Goal: Task Accomplishment & Management: Manage account settings

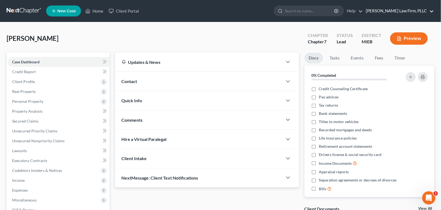
click at [401, 10] on link "[PERSON_NAME] Law Firm, PLLC" at bounding box center [398, 11] width 71 height 10
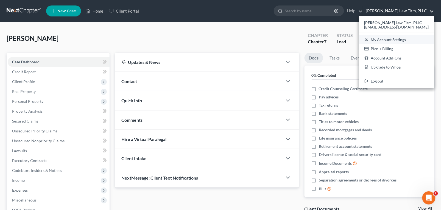
click at [392, 39] on link "My Account Settings" at bounding box center [396, 39] width 75 height 9
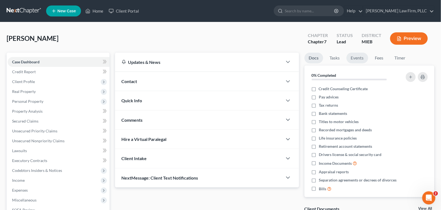
select select "24"
select select "23"
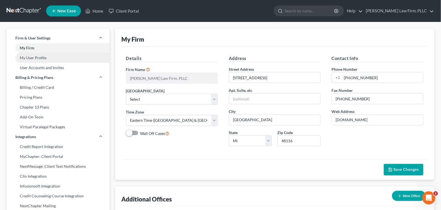
click at [52, 61] on link "My User Profile" at bounding box center [58, 58] width 103 height 10
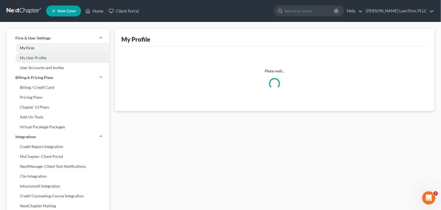
select select "23"
select select "40"
select select "attorney"
select select "0"
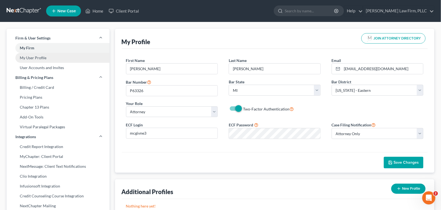
click at [47, 58] on link "My User Profile" at bounding box center [58, 58] width 103 height 10
click at [53, 70] on link "User Accounts and Invites" at bounding box center [58, 68] width 103 height 10
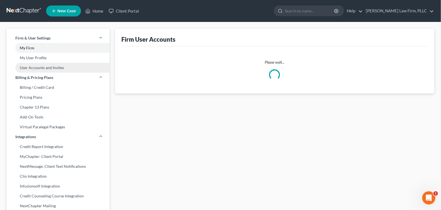
select select "0"
select select "2"
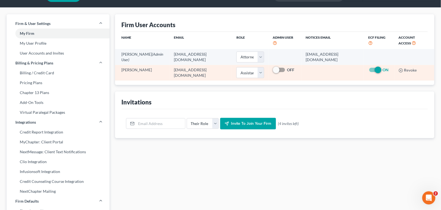
scroll to position [15, 0]
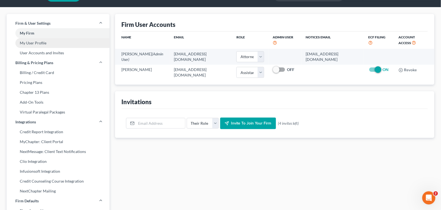
click at [63, 43] on link "My User Profile" at bounding box center [58, 43] width 103 height 10
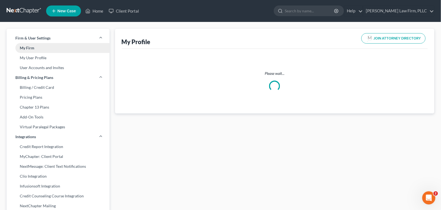
select select "23"
select select "40"
select select "attorney"
select select "0"
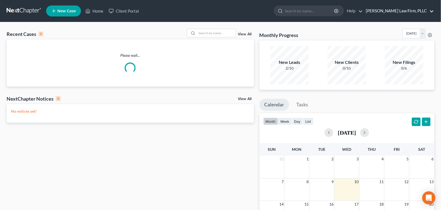
click at [421, 12] on link "[PERSON_NAME] Law Firm, PLLC" at bounding box center [398, 11] width 71 height 10
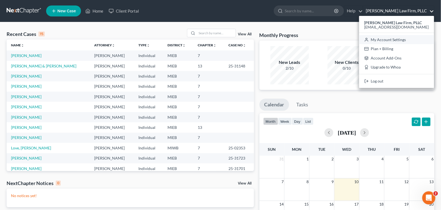
click at [400, 40] on link "My Account Settings" at bounding box center [396, 39] width 75 height 9
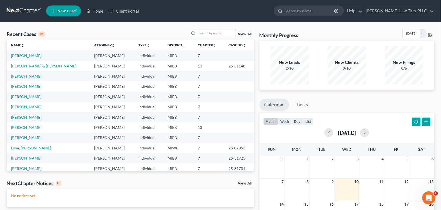
select select "24"
select select "23"
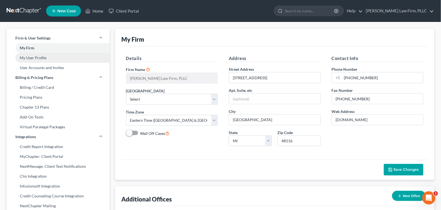
click at [52, 58] on link "My User Profile" at bounding box center [58, 58] width 103 height 10
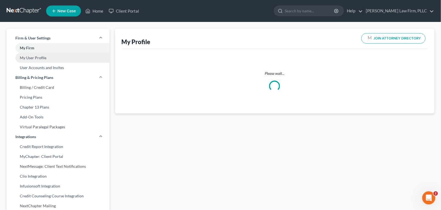
select select "23"
select select "40"
select select "attorney"
select select "0"
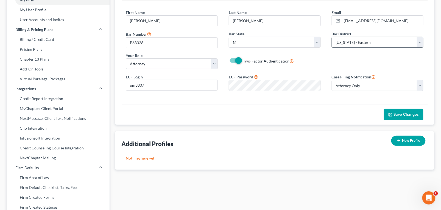
scroll to position [51, 0]
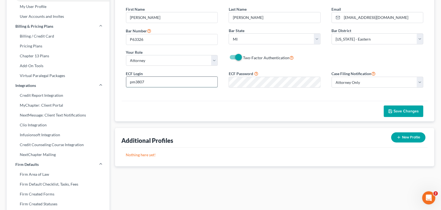
click at [165, 81] on input "pm3807" at bounding box center [171, 82] width 91 height 10
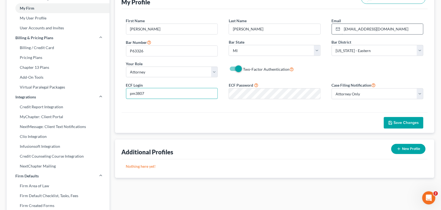
scroll to position [0, 0]
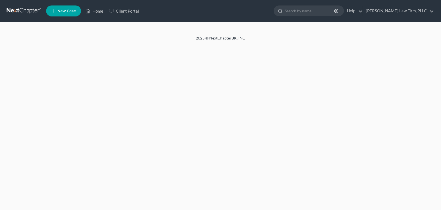
select select "23"
select select "attorney"
select select "0"
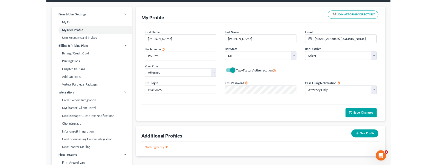
scroll to position [16, 0]
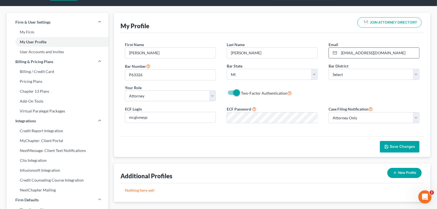
drag, startPoint x: 381, startPoint y: 52, endPoint x: 339, endPoint y: 53, distance: 42.0
click at [339, 53] on input "[EMAIL_ADDRESS][DOMAIN_NAME]" at bounding box center [379, 53] width 80 height 10
